Goal: Contribute content: Add original content to the website for others to see

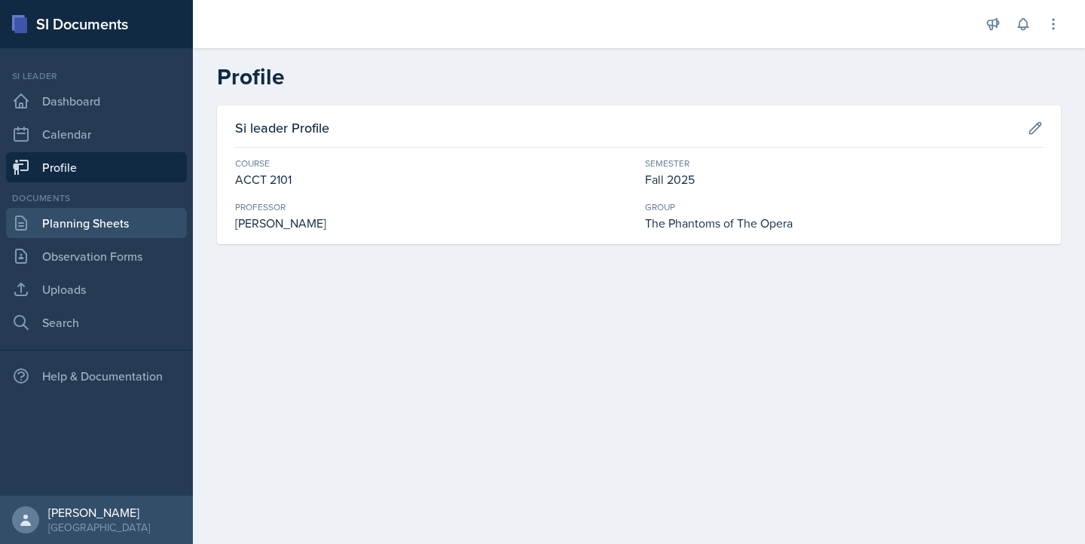
click at [114, 218] on link "Planning Sheets" at bounding box center [96, 223] width 181 height 30
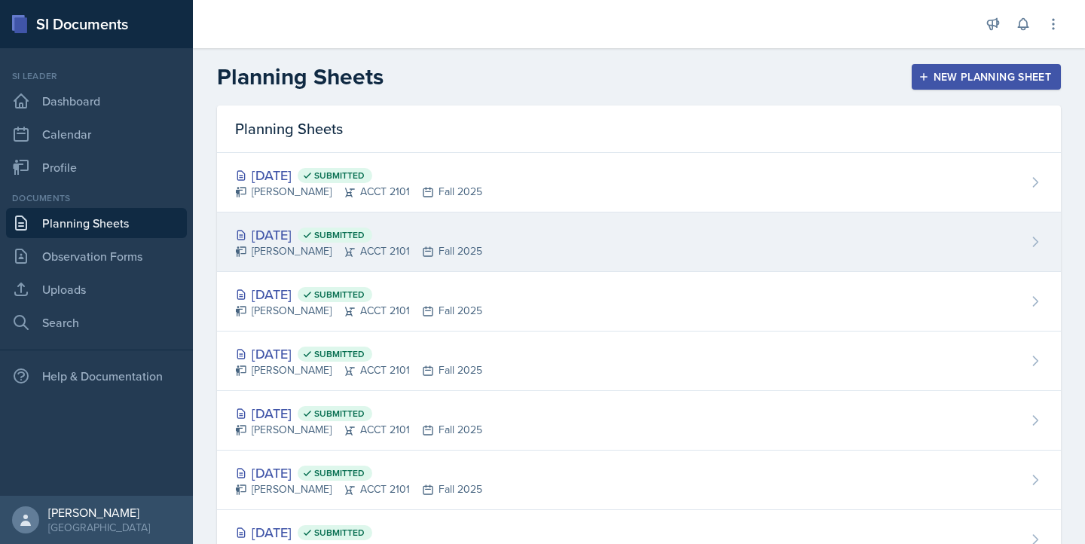
click at [471, 258] on div "[DATE] Submitted [PERSON_NAME] ACCT 2101 Fall 2025" at bounding box center [639, 242] width 844 height 60
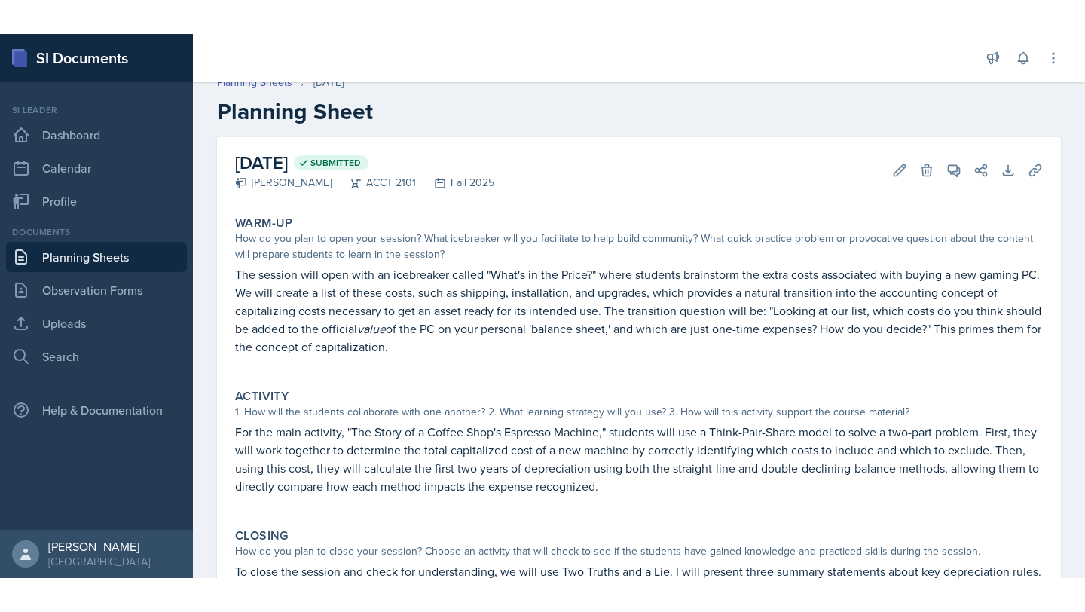
scroll to position [28, 0]
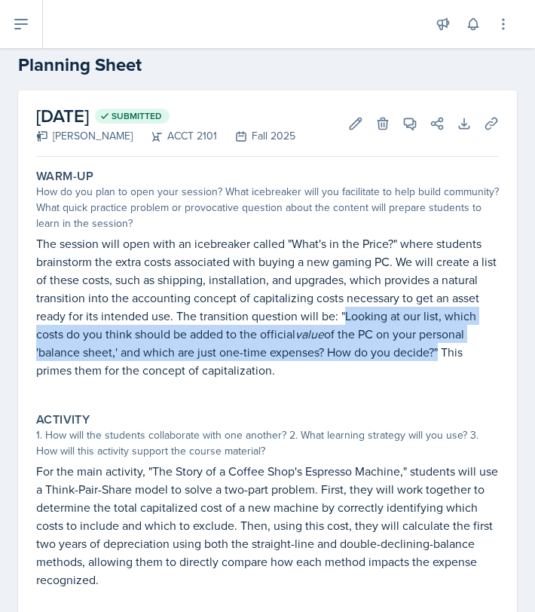
drag, startPoint x: 345, startPoint y: 319, endPoint x: 435, endPoint y: 352, distance: 96.5
click at [435, 352] on p "The session will open with an icebreaker called "What's in the Price?" where st…" at bounding box center [267, 306] width 462 height 145
copy p "Looking at our list, which costs do you think should be added to the official v…"
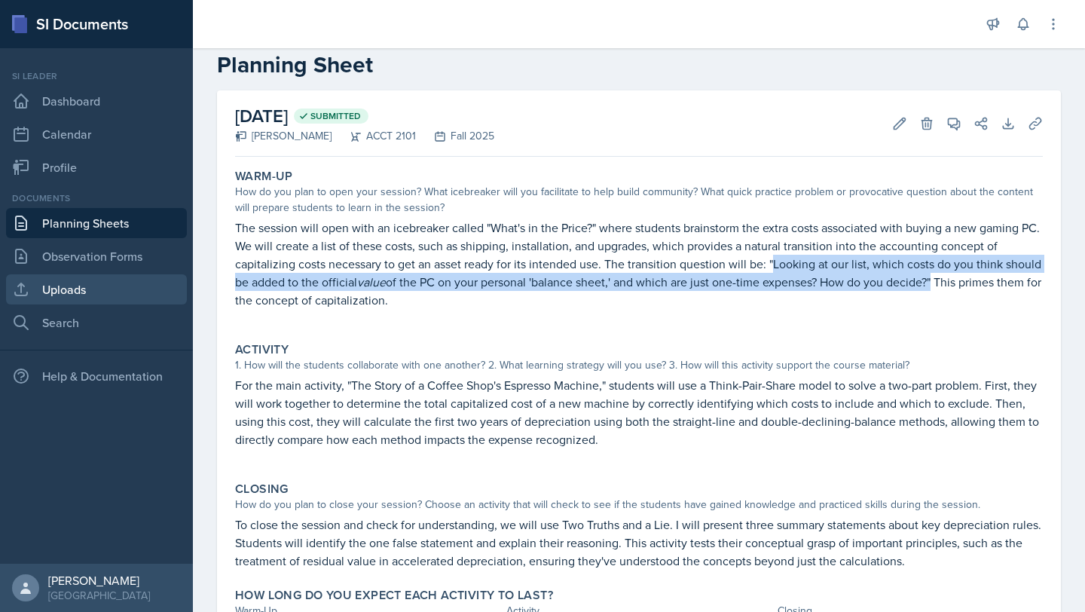
click at [83, 299] on link "Uploads" at bounding box center [96, 289] width 181 height 30
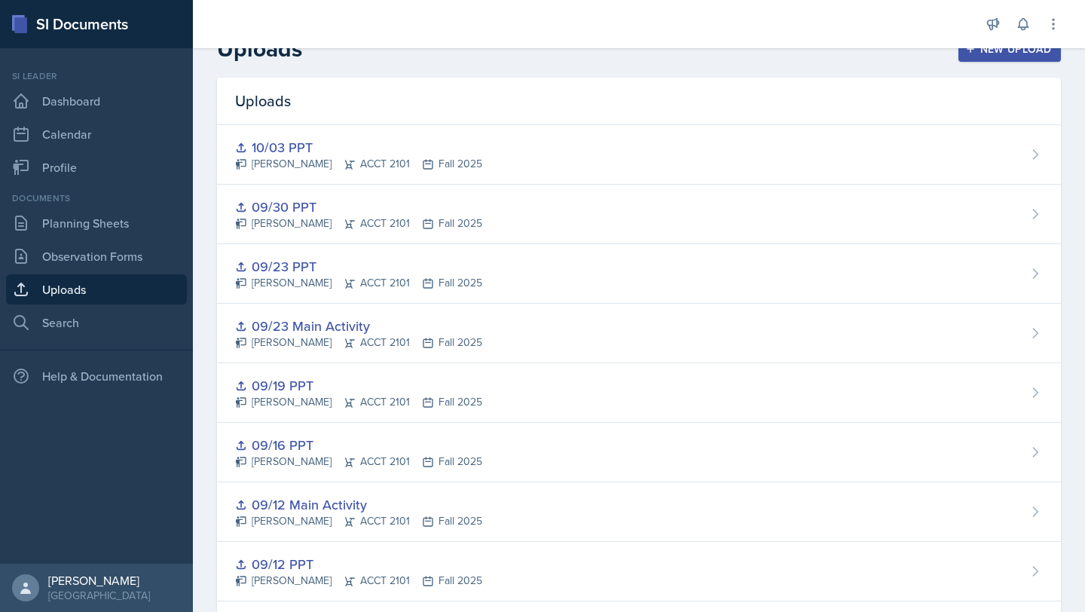
click at [987, 58] on button "New Upload" at bounding box center [1009, 49] width 103 height 26
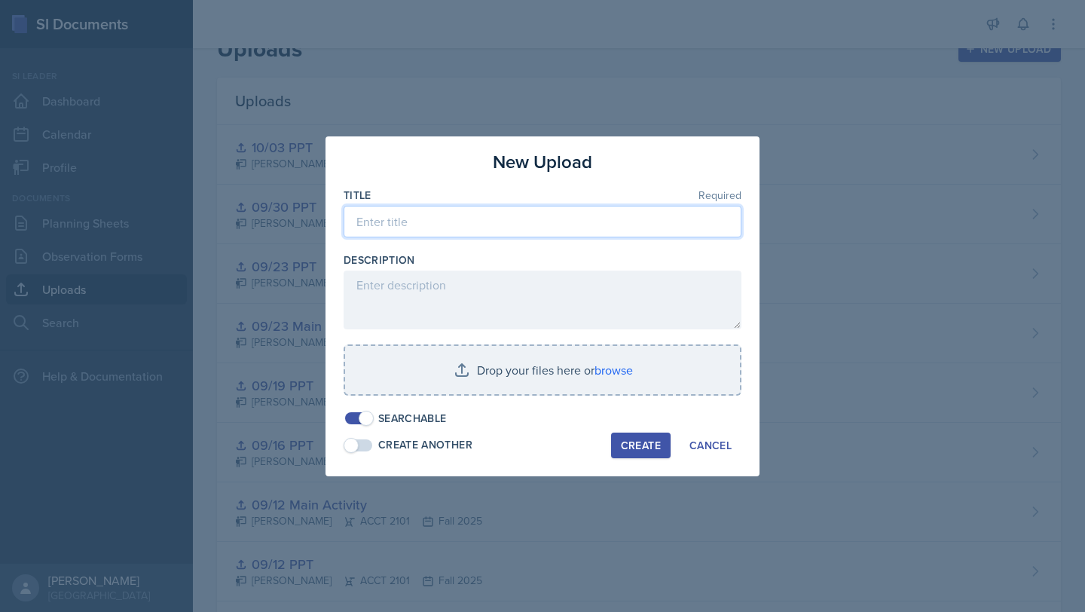
click at [484, 215] on input at bounding box center [542, 222] width 398 height 32
type input "10/07 PPT"
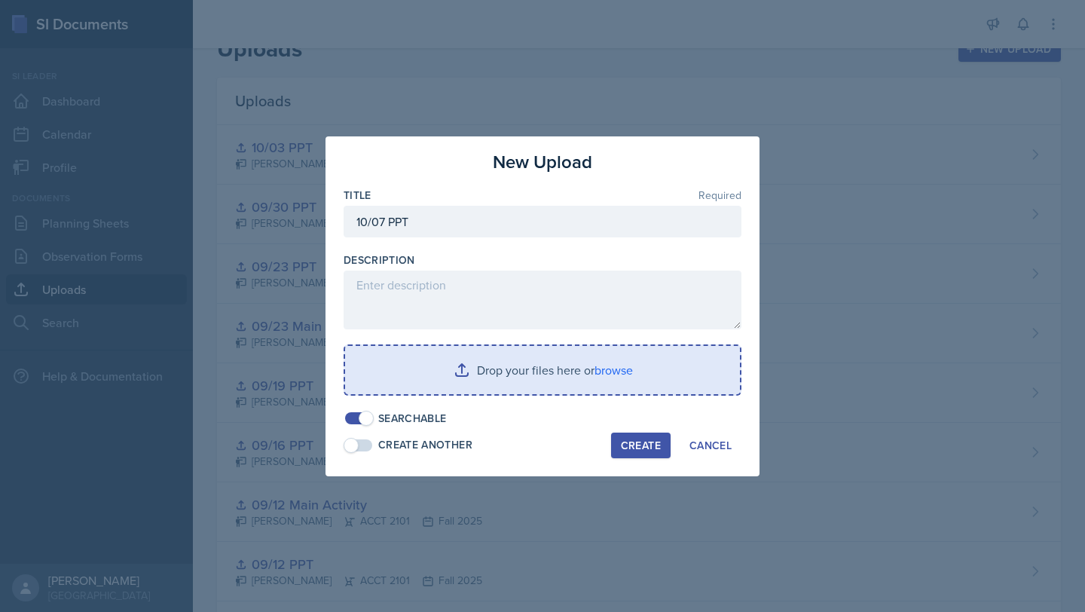
click at [557, 353] on input "file" at bounding box center [542, 370] width 395 height 48
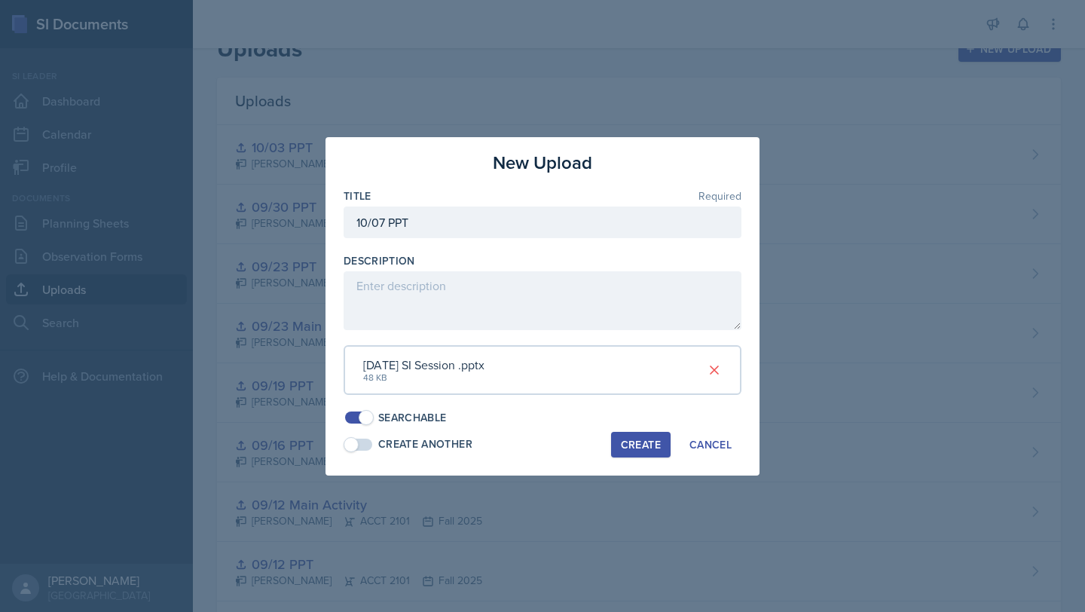
click at [638, 447] on div "Create" at bounding box center [641, 444] width 40 height 12
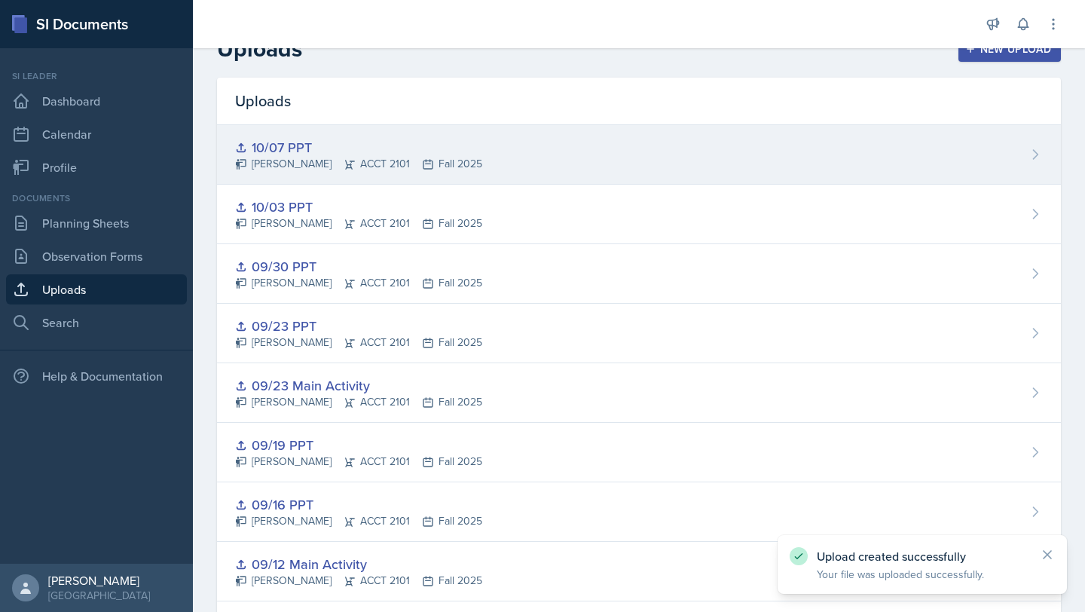
click at [472, 148] on div "10/07 PPT [PERSON_NAME] ACCT 2101 Fall 2025" at bounding box center [639, 155] width 844 height 60
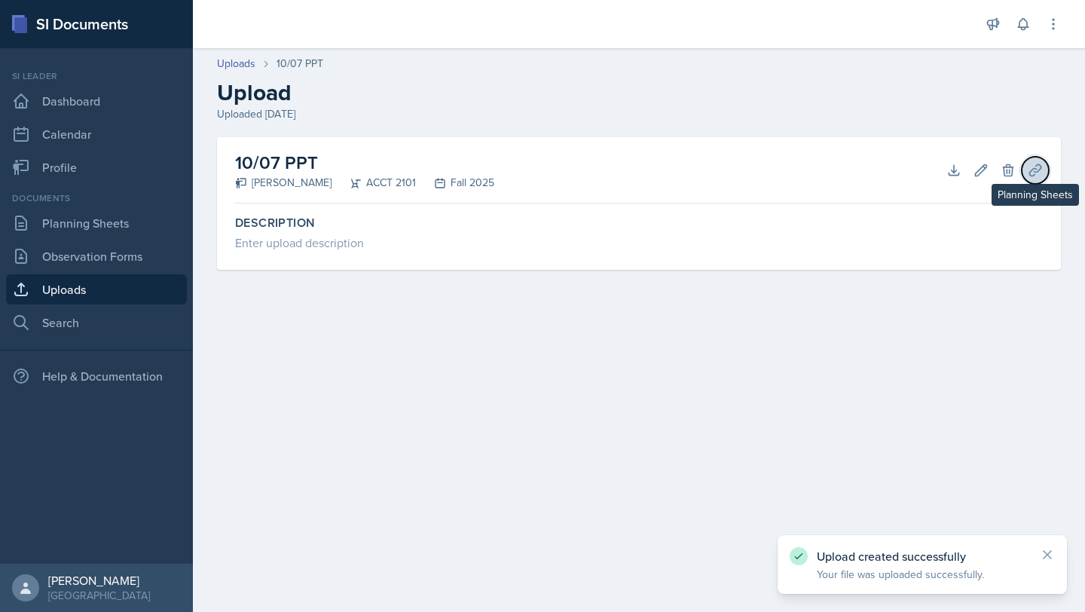
click at [1044, 169] on button "Planning Sheets" at bounding box center [1034, 170] width 27 height 27
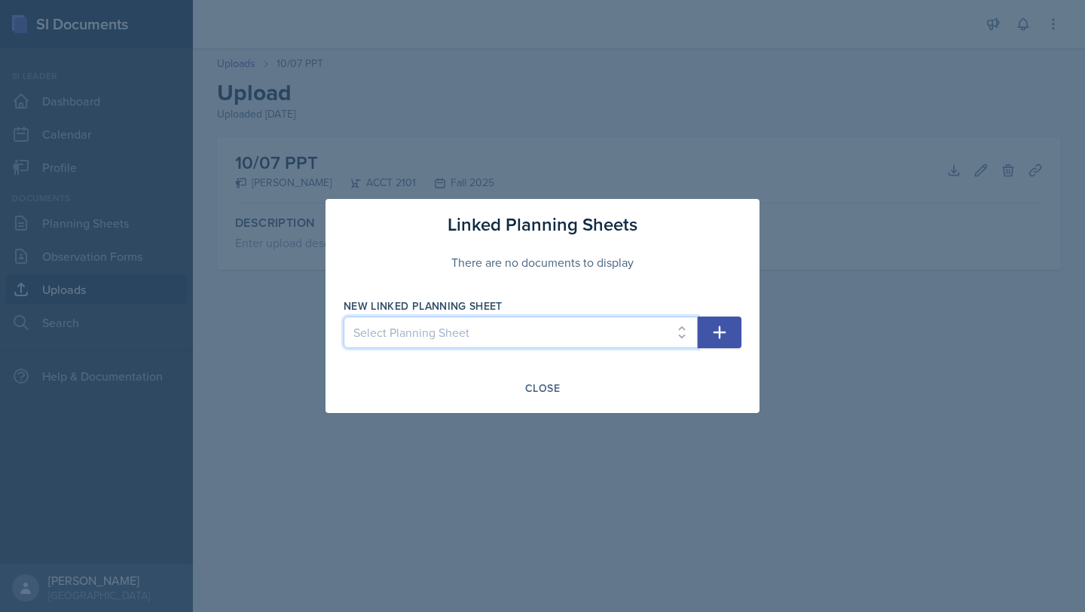
click at [637, 325] on select "Select Planning Sheet [DATE] [DATE] [DATE] [DATE] [DATE] [DATE] [DATE] [DATE] […" at bounding box center [520, 332] width 354 height 32
select select "7c35379f-6f9b-4aeb-aefa-a393af8d99fa"
click at [343, 316] on select "Select Planning Sheet [DATE] [DATE] [DATE] [DATE] [DATE] [DATE] [DATE] [DATE] […" at bounding box center [520, 332] width 354 height 32
click at [704, 322] on button "button" at bounding box center [719, 332] width 44 height 32
select select
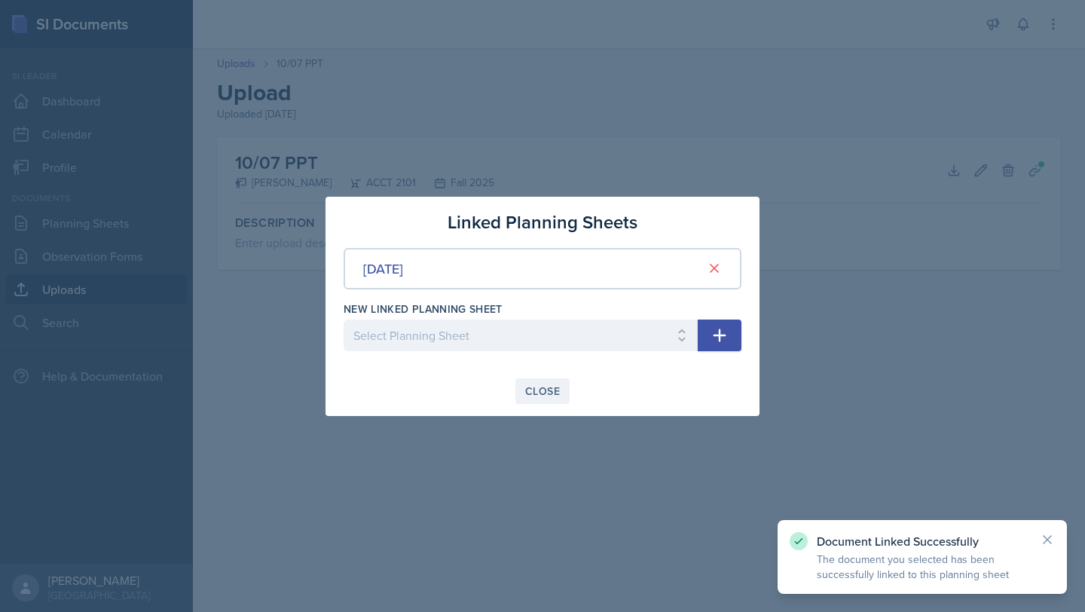
click at [545, 386] on div "Close" at bounding box center [542, 391] width 35 height 12
